Goal: Task Accomplishment & Management: Complete application form

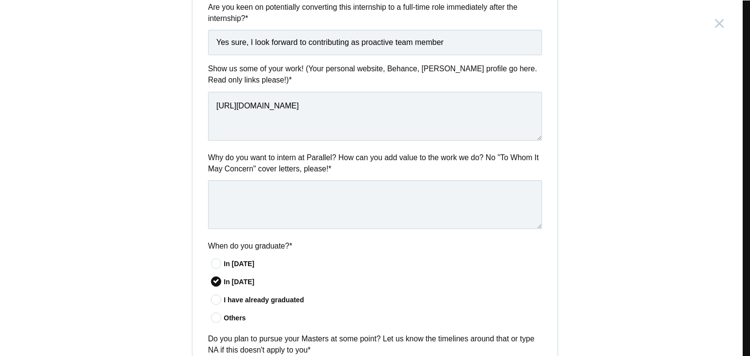
scroll to position [391, 0]
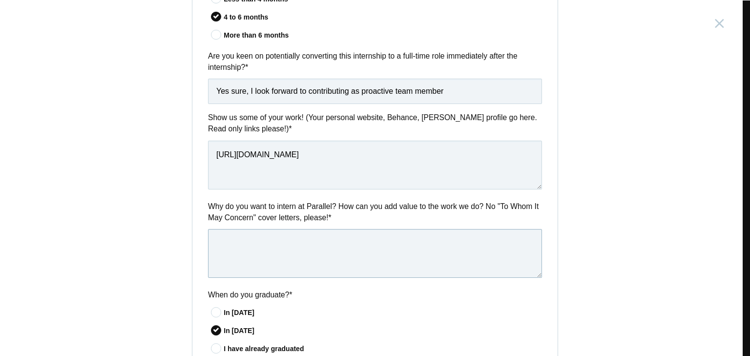
click at [243, 238] on textarea at bounding box center [375, 253] width 334 height 49
paste textarea "L'i dolor si Ametcons adipisc eli sed'd eius tempor incididu – utl etdolo magna…"
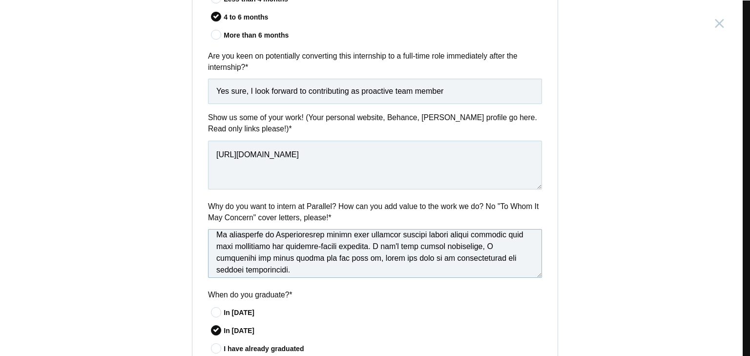
scroll to position [586, 0]
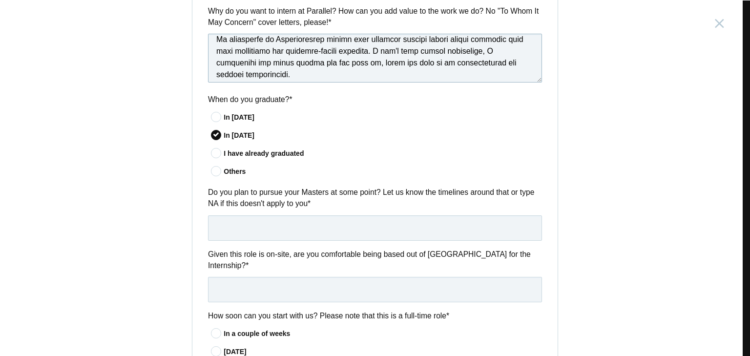
type textarea "L'i dolor si Ametcons adipisc eli sed'd eius tempor incididu – utl etdolo magna…"
click at [295, 229] on input "text" at bounding box center [375, 227] width 334 height 25
click at [316, 228] on input "I want to pursue masters at sone point, but after gaining minimum 2 years of wo…" at bounding box center [375, 227] width 334 height 25
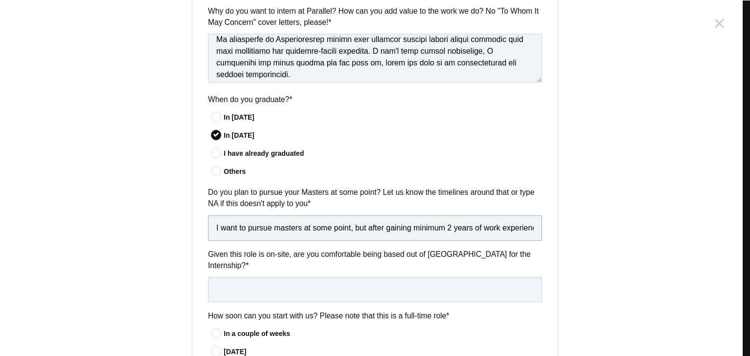
click at [530, 229] on input "I want to pursue masters at some point, but after gaining minimum 2 years of wo…" at bounding box center [375, 227] width 334 height 25
click at [510, 231] on input "I want to pursue masters at some point, but after gaining minimum 2 years of wo…" at bounding box center [375, 227] width 334 height 25
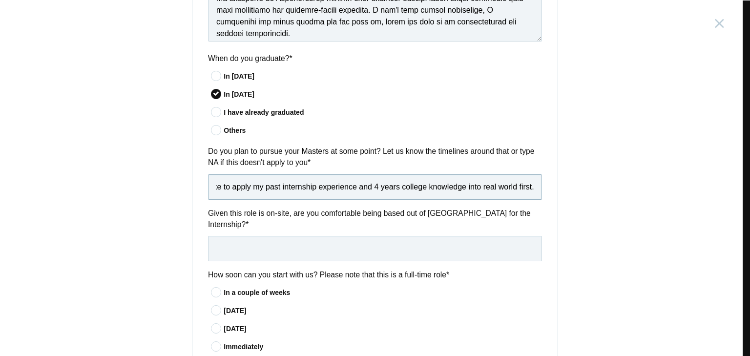
scroll to position [635, 0]
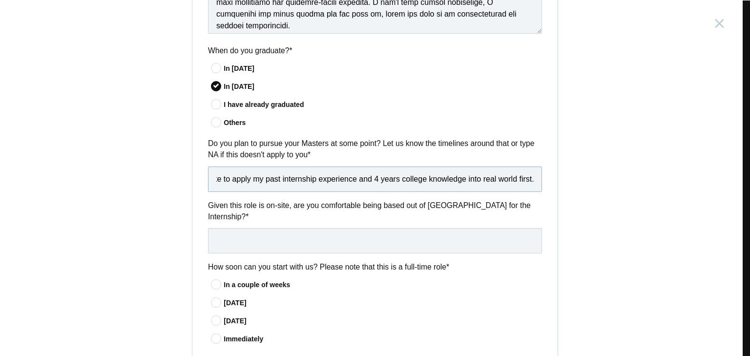
type input "I want to pursue masters at some point, but after gaining minimum 2 years of wo…"
click at [283, 228] on input "text" at bounding box center [375, 240] width 334 height 25
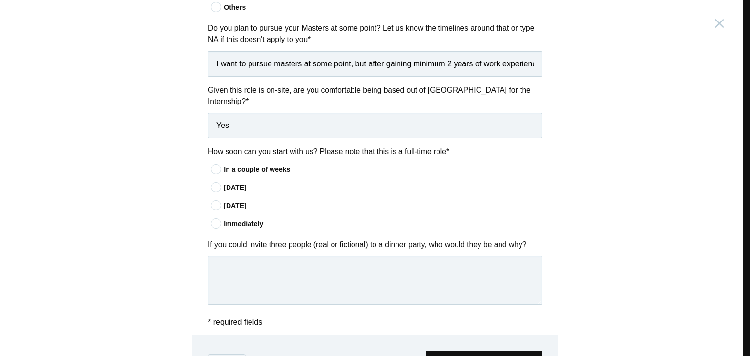
scroll to position [782, 0]
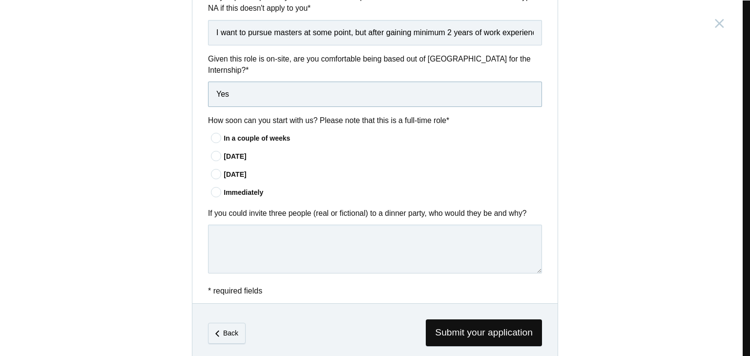
type input "Yes"
click at [232, 170] on div "[DATE]" at bounding box center [383, 175] width 319 height 10
click at [0, 0] on input"] "[DATE]" at bounding box center [0, 0] width 0 height 0
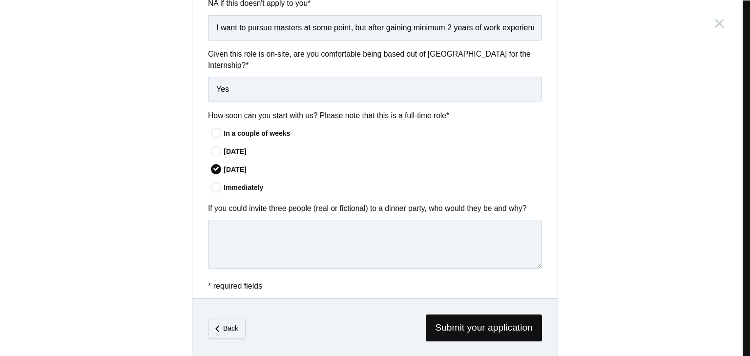
scroll to position [788, 0]
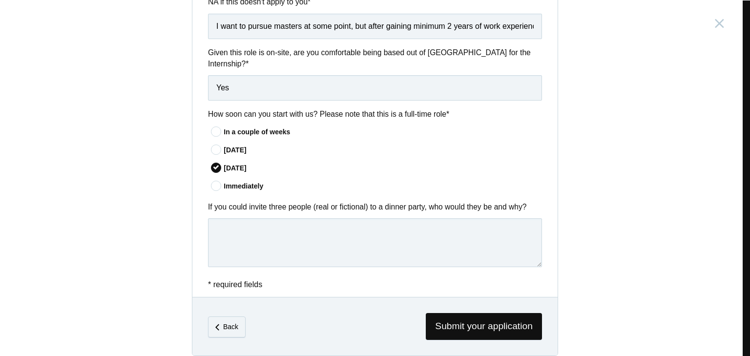
click at [241, 201] on label "If you could invite three people (real or fictional) to a dinner party, who wou…" at bounding box center [375, 206] width 334 height 11
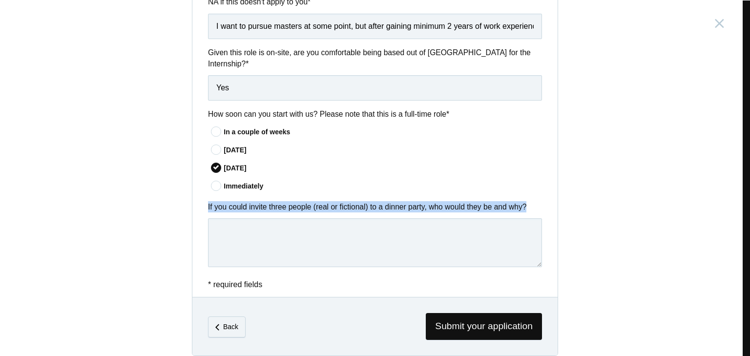
click at [241, 201] on label "If you could invite three people (real or fictional) to a dinner party, who wou…" at bounding box center [375, 206] width 334 height 11
copy div "If you could invite three people (real or fictional) to a dinner party, who wou…"
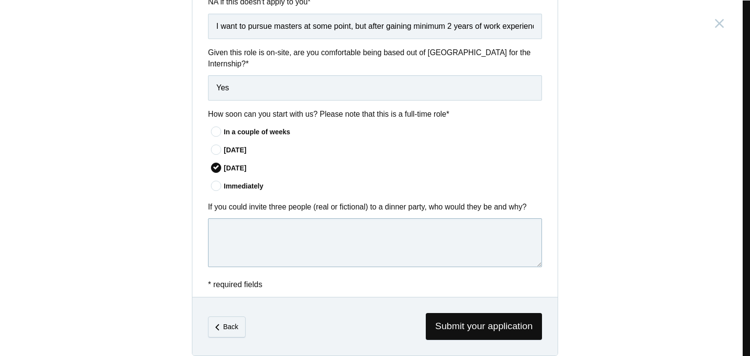
click at [260, 218] on textarea at bounding box center [375, 242] width 334 height 49
